Goal: Navigation & Orientation: Find specific page/section

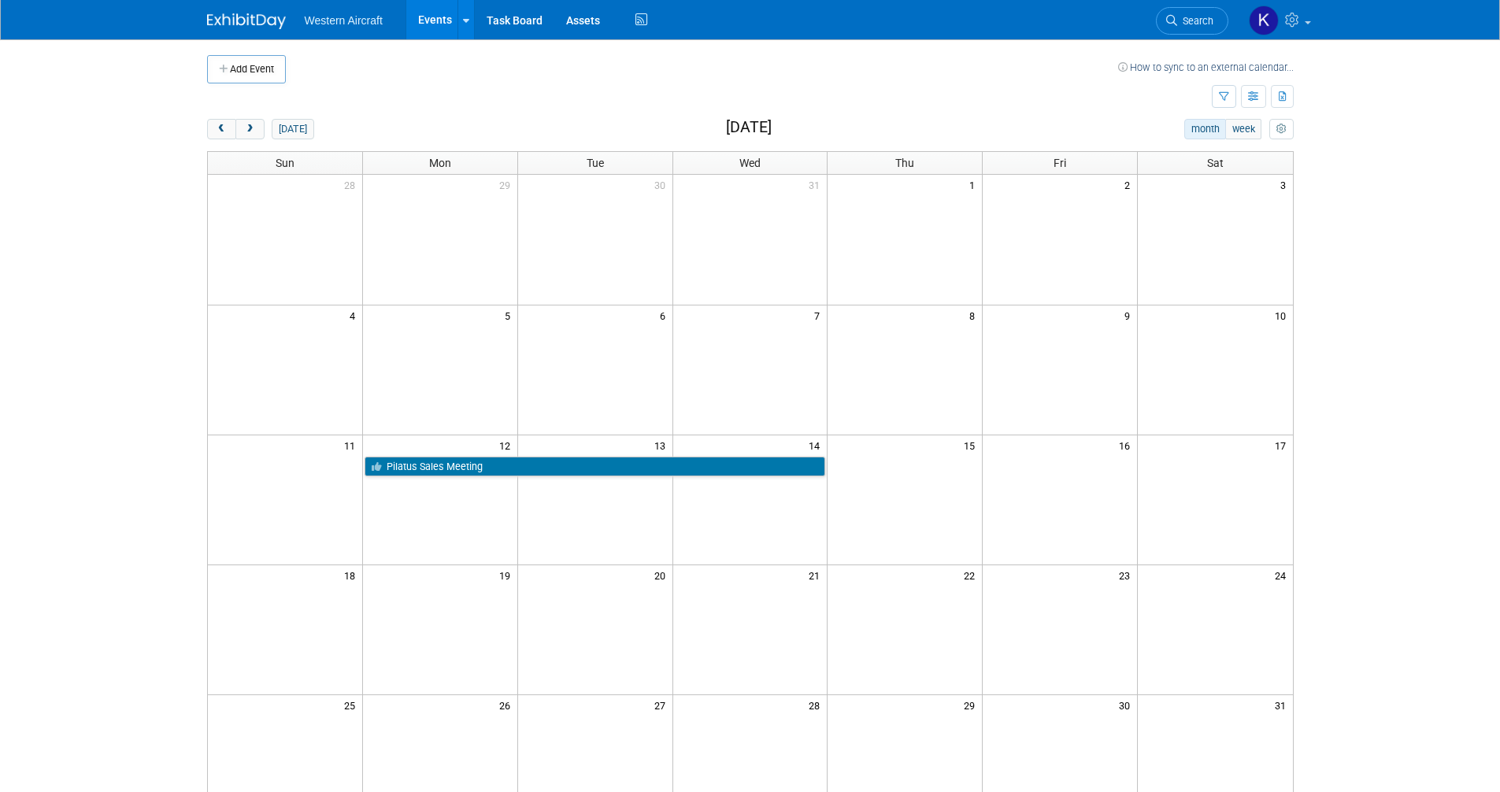
click at [435, 21] on link "Events" at bounding box center [434, 19] width 57 height 39
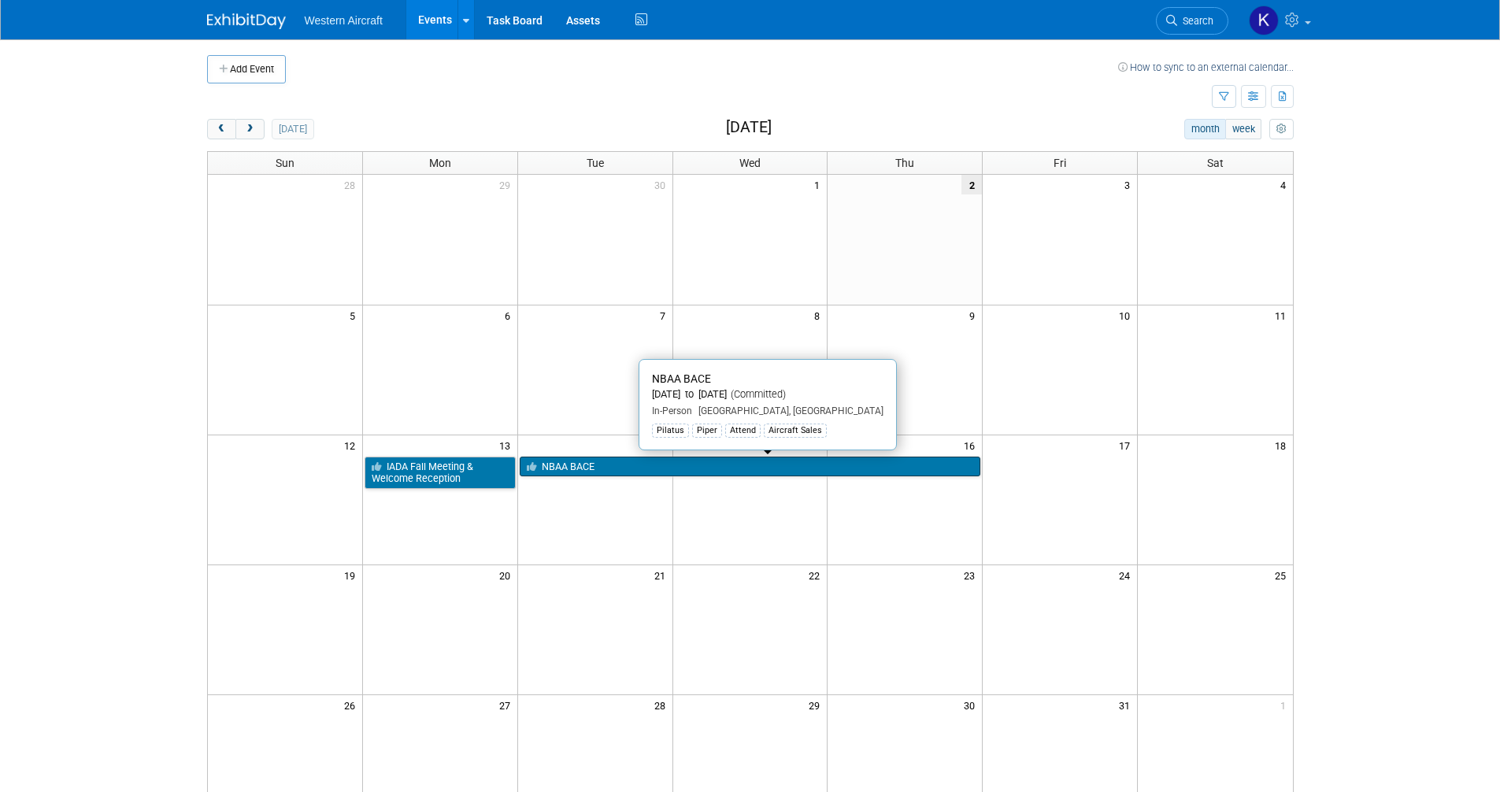
click at [570, 461] on link "NBAA BACE" at bounding box center [750, 467] width 461 height 20
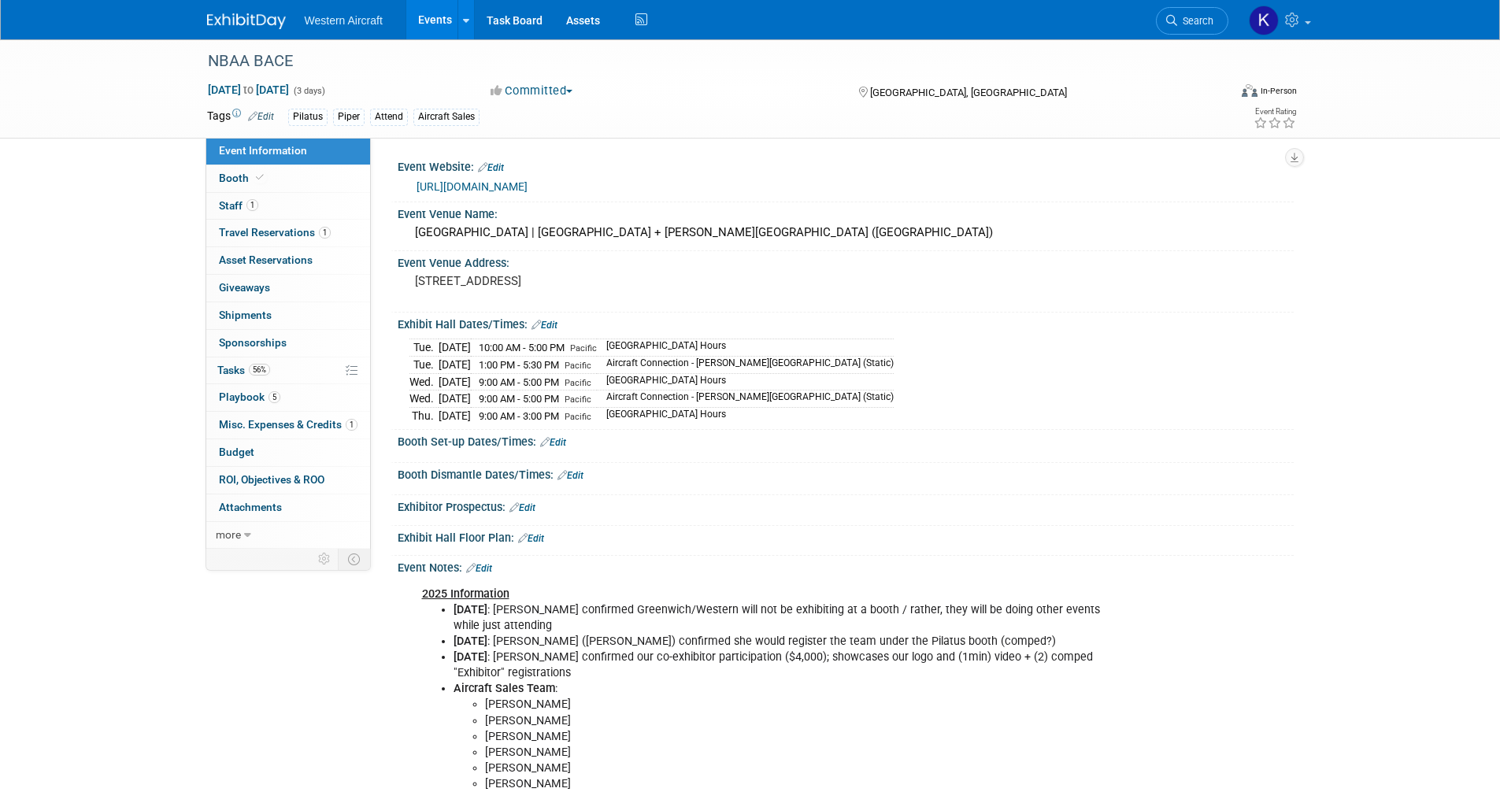
click at [425, 28] on link "Events" at bounding box center [434, 19] width 57 height 39
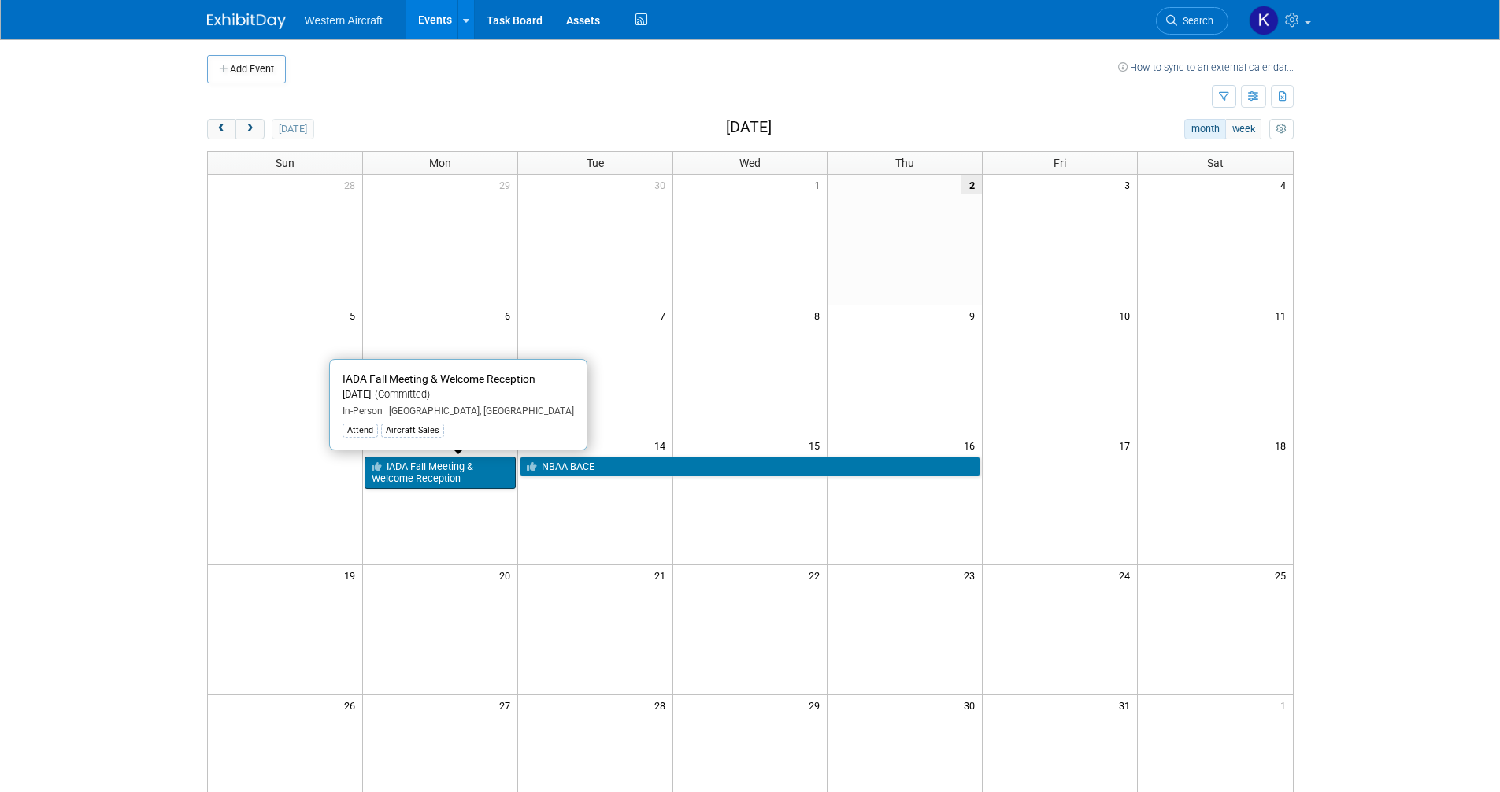
click at [409, 467] on link "IADA Fall Meeting & Welcome Reception" at bounding box center [439, 473] width 151 height 32
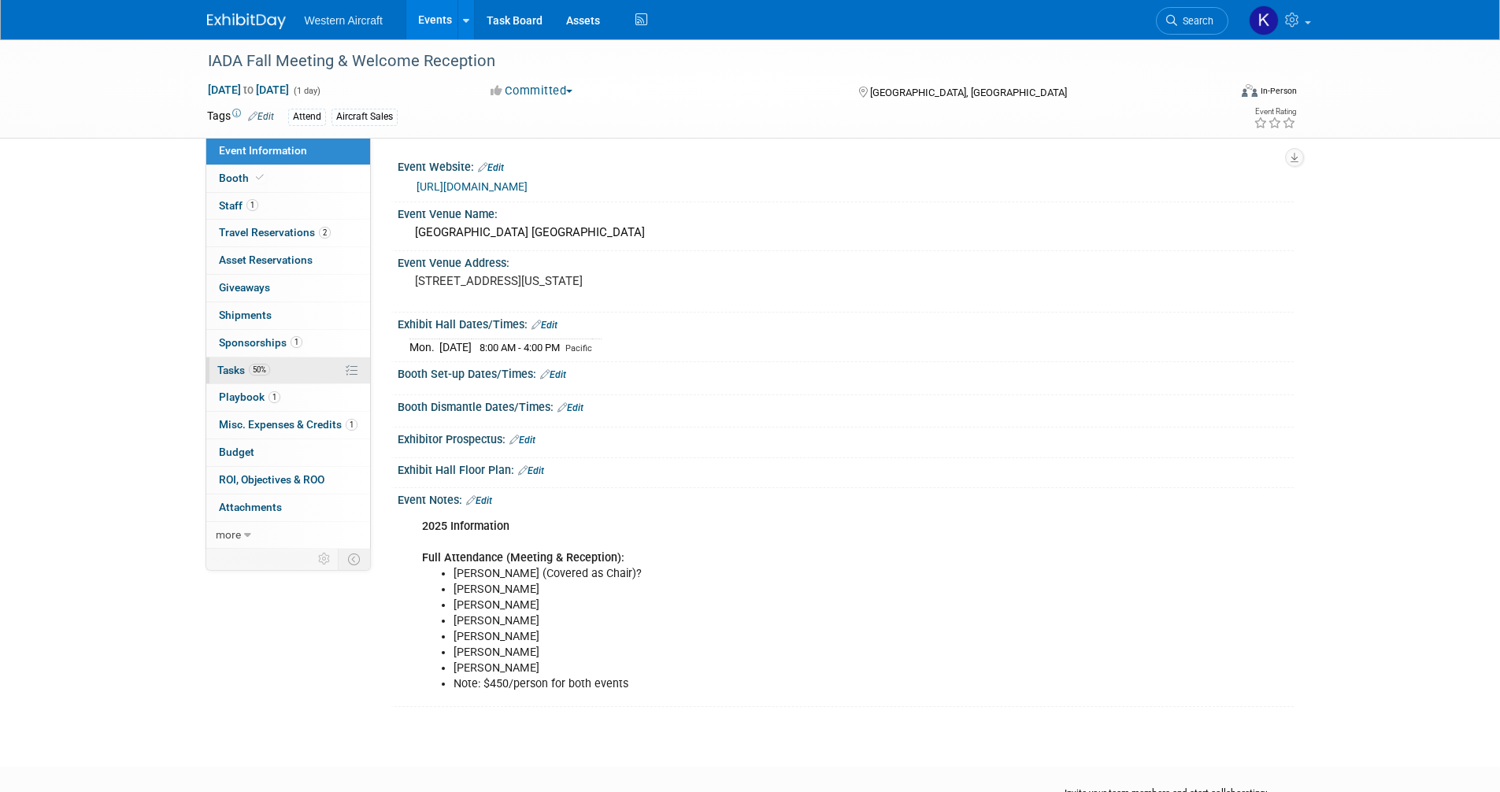
click at [243, 371] on span "Tasks 50%" at bounding box center [243, 370] width 53 height 13
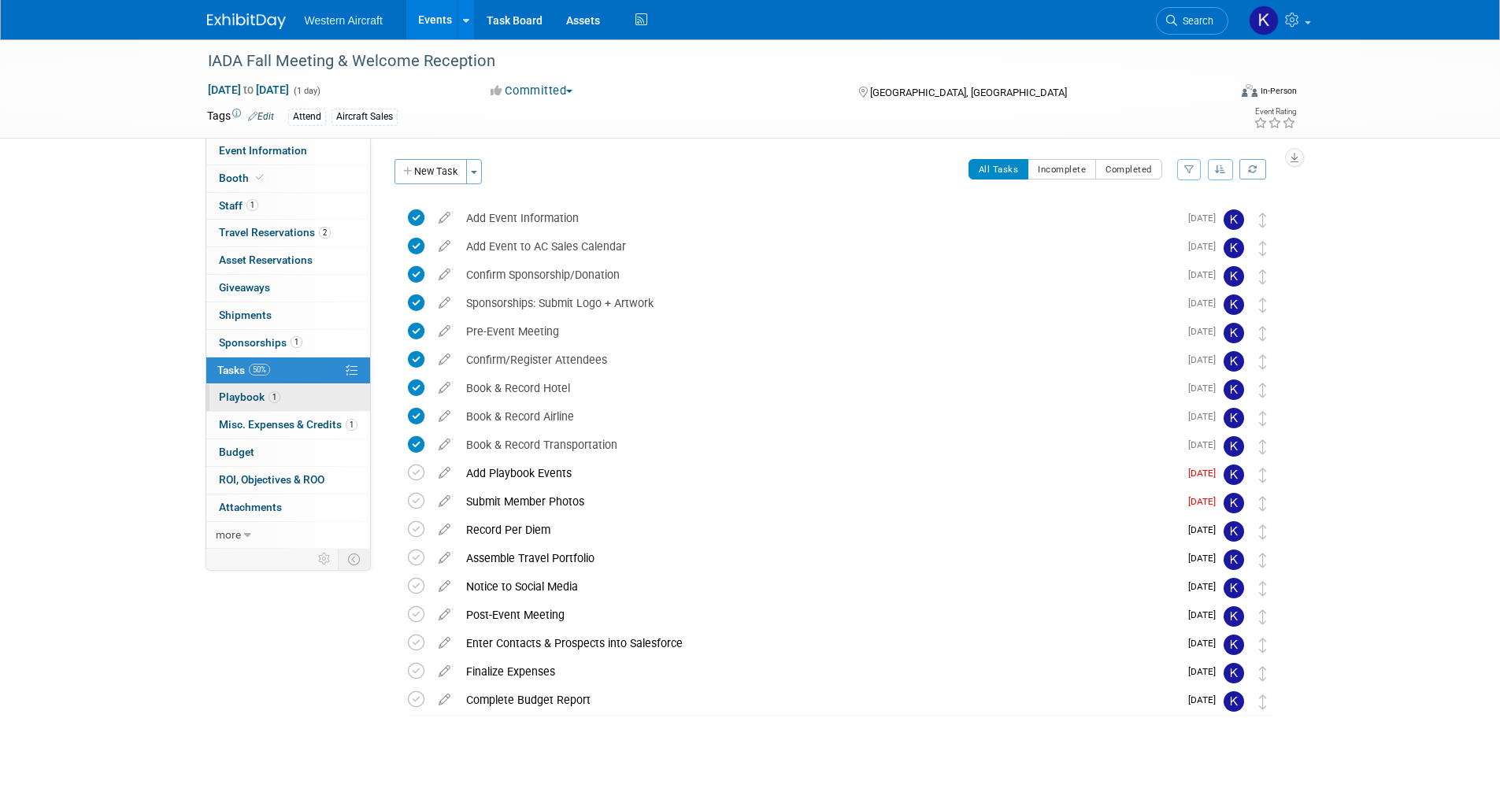
click at [278, 396] on span "1" at bounding box center [274, 397] width 12 height 12
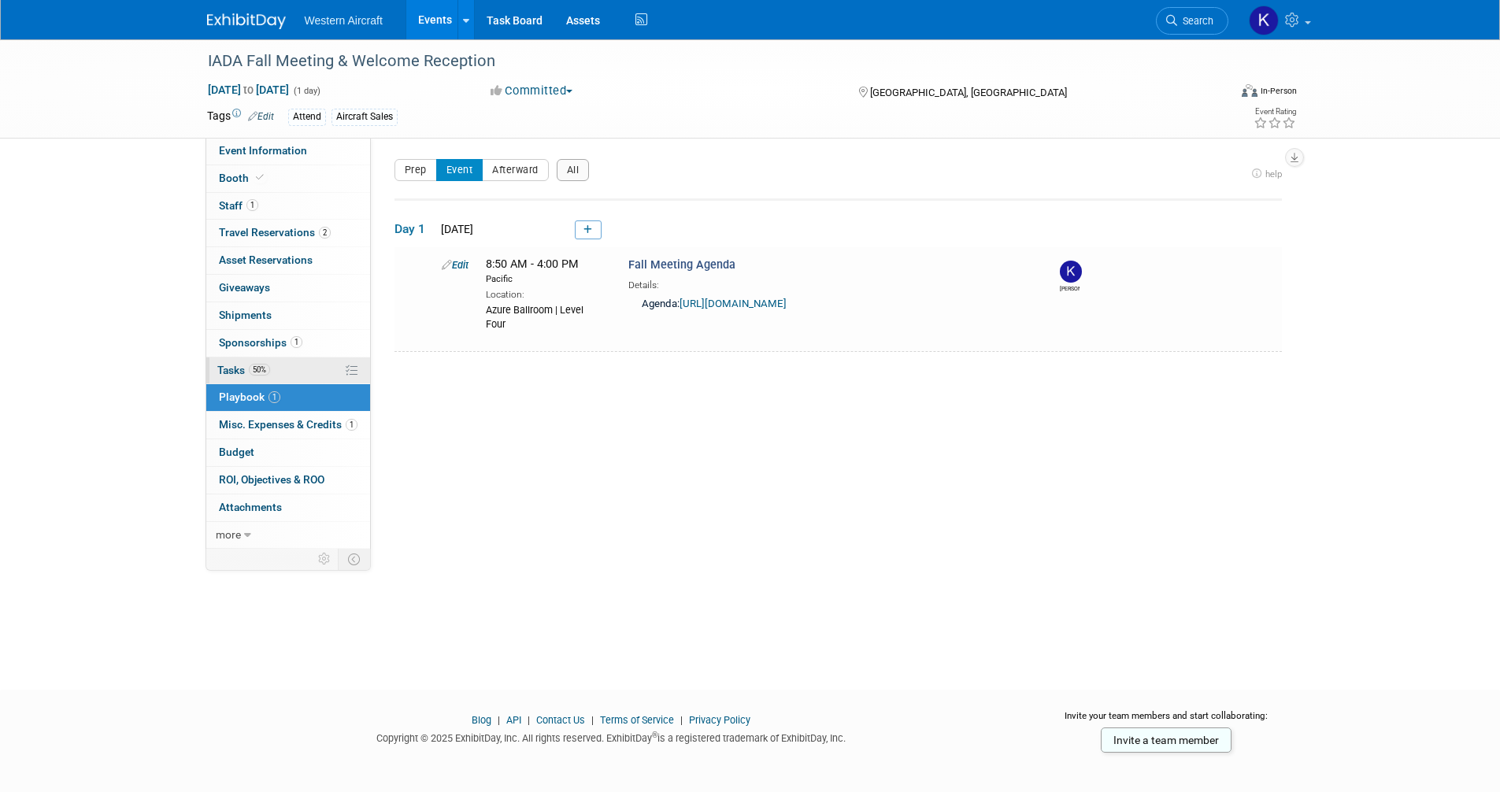
click at [280, 370] on link "50% Tasks 50%" at bounding box center [288, 370] width 164 height 27
